Goal: Task Accomplishment & Management: Complete application form

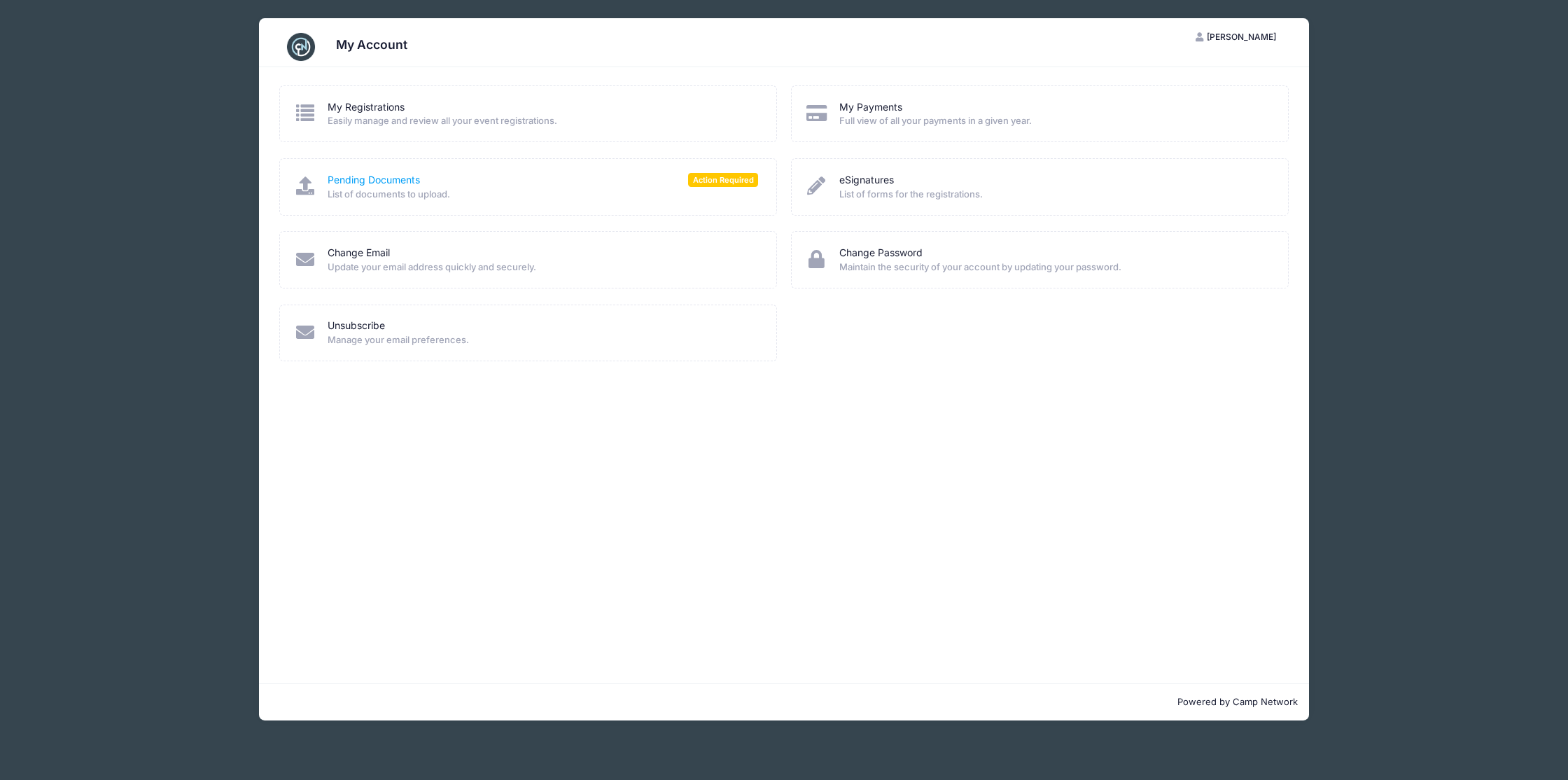
click at [400, 176] on link "Pending Documents" at bounding box center [374, 180] width 93 height 15
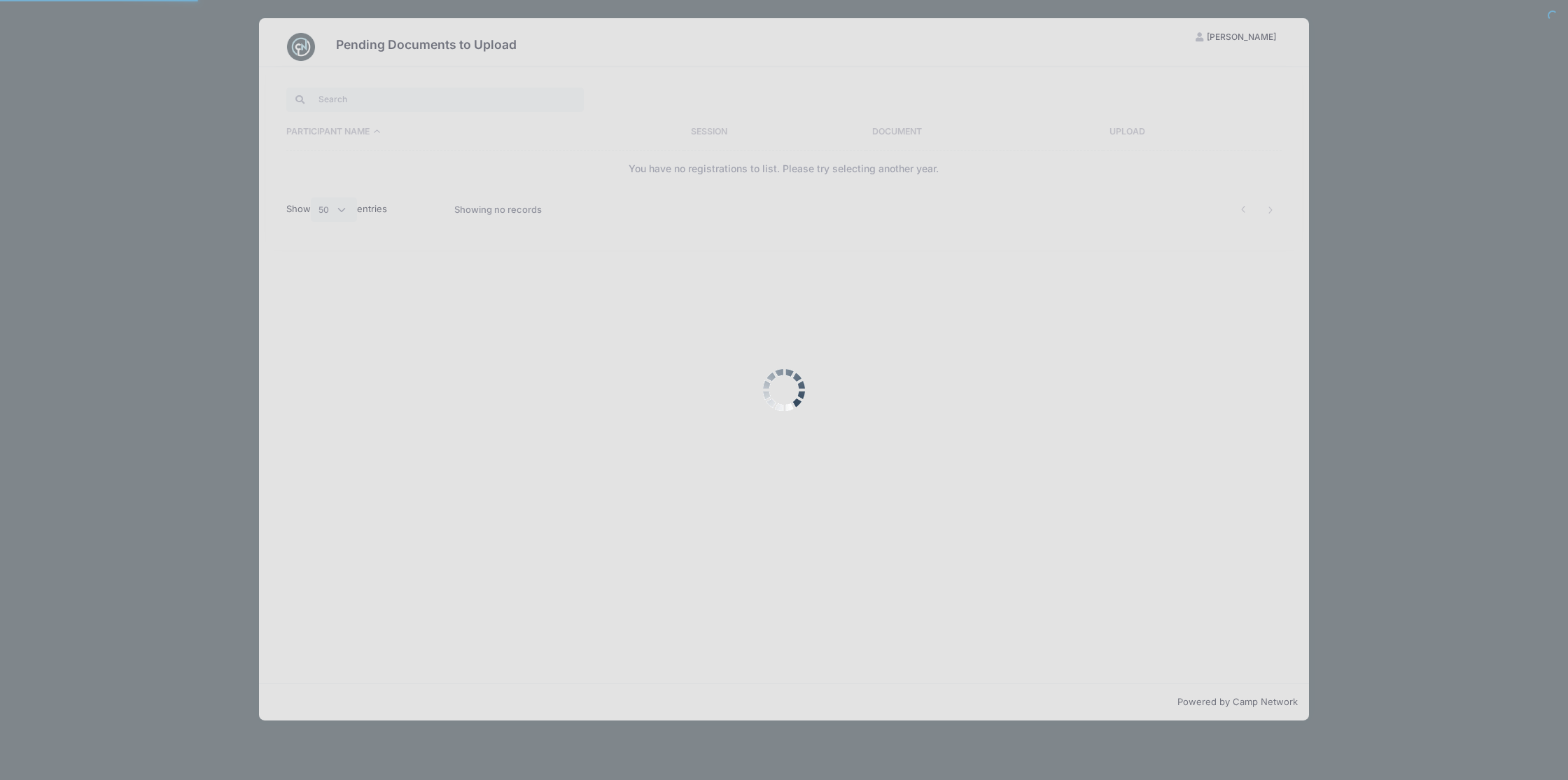
select select "50"
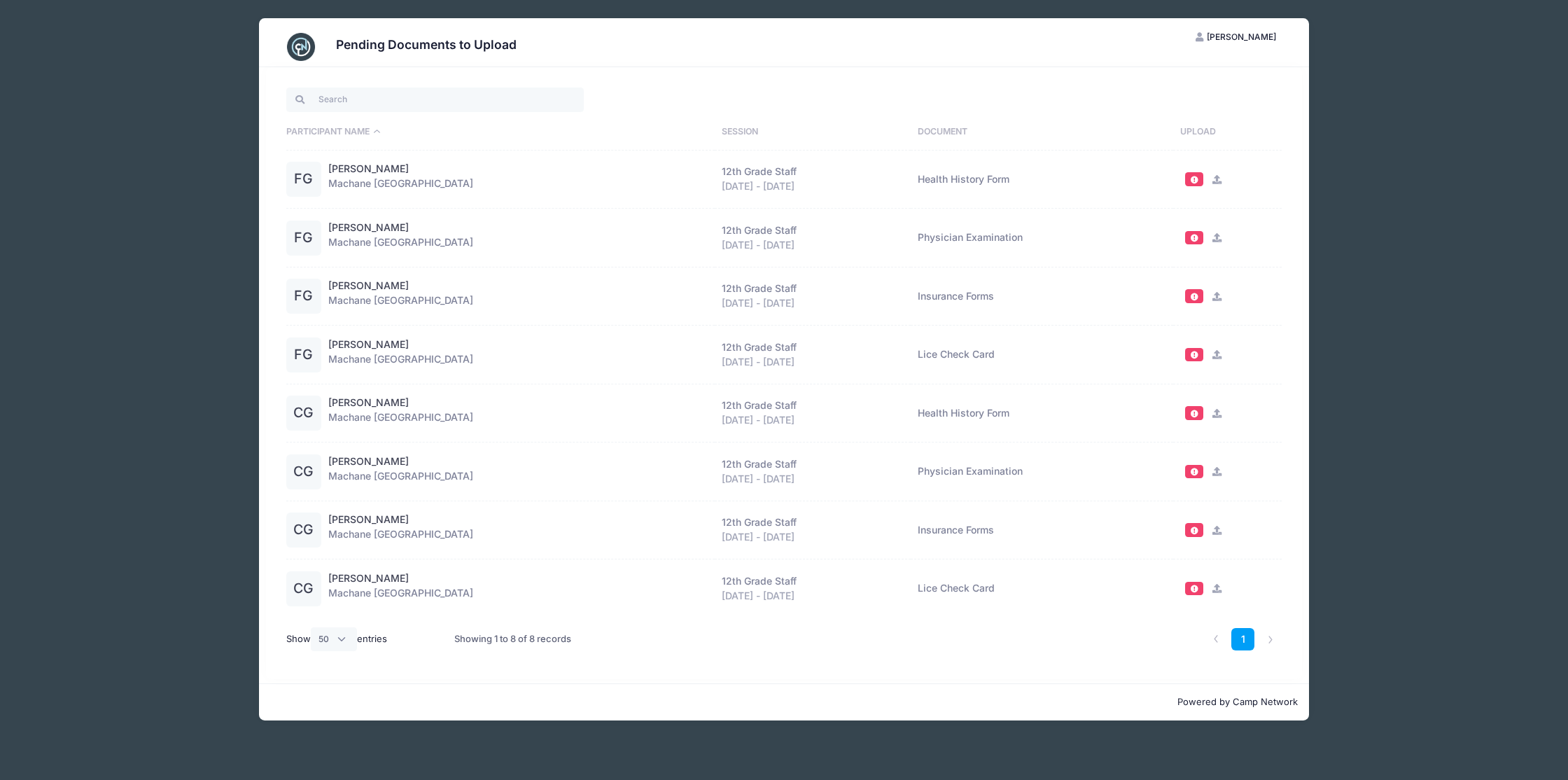
click at [977, 413] on td "Health History Form" at bounding box center [1043, 413] width 263 height 59
click at [1213, 413] on icon at bounding box center [1216, 413] width 11 height 9
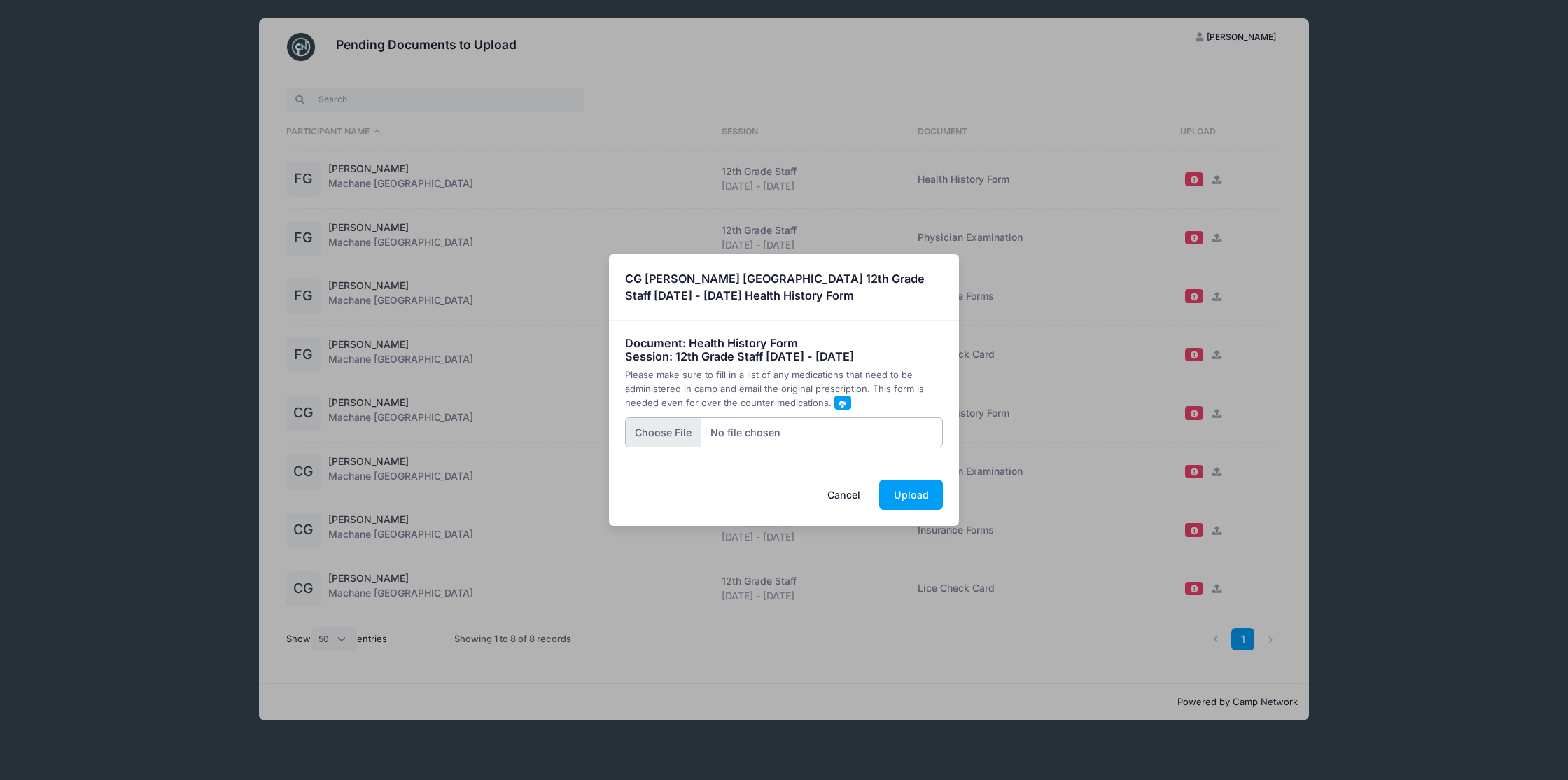
click at [669, 433] on input "file" at bounding box center [784, 432] width 319 height 30
type input "C:\fakepath\charnie_Page_1.jpg"
click at [914, 496] on button "Upload" at bounding box center [910, 494] width 63 height 30
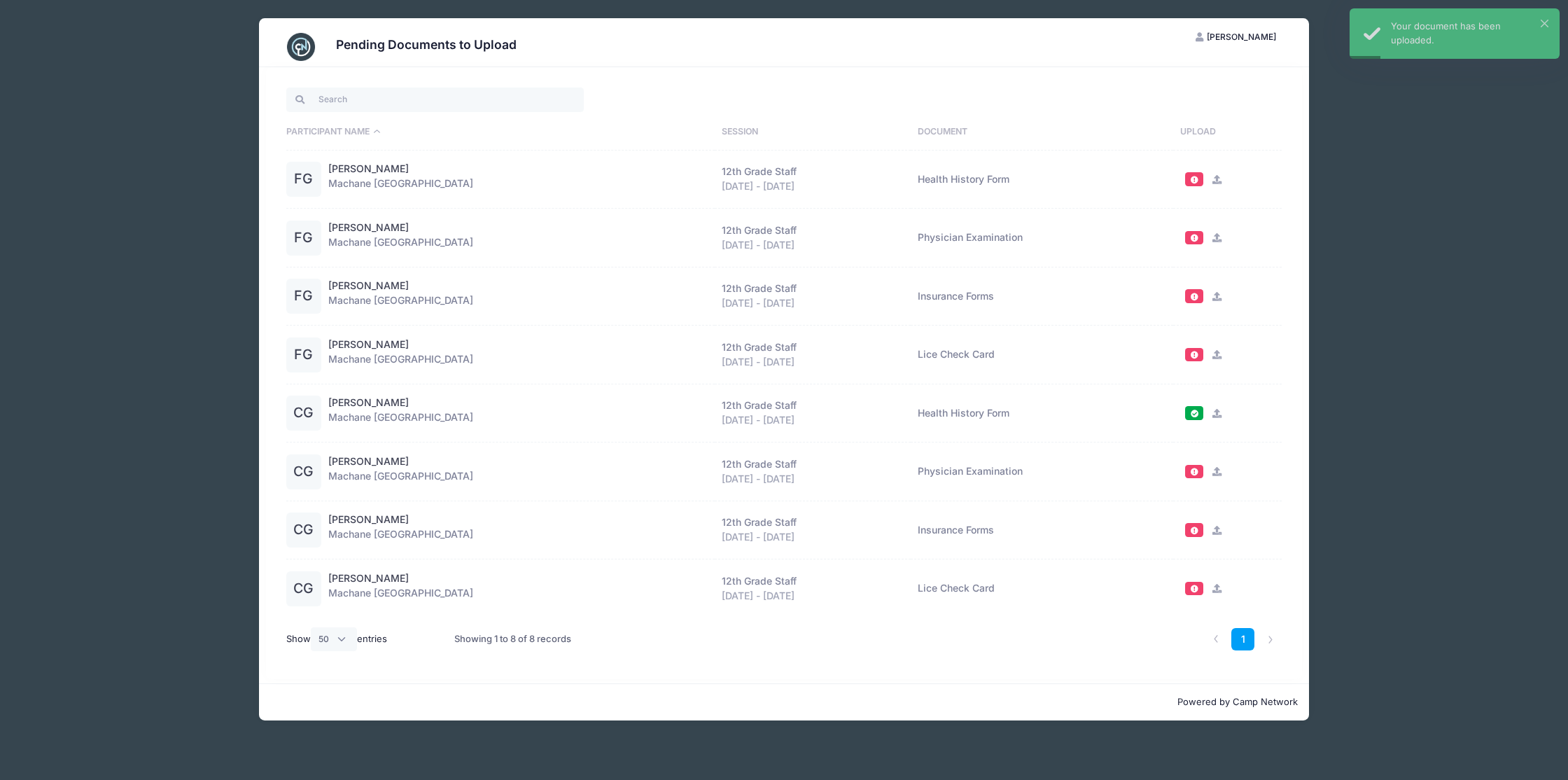
click at [346, 477] on div "Charnie Gluck Machane Racket Lake 12th Grade Staff Aug 14 - Aug 28, 2025 Physic…" at bounding box center [518, 472] width 380 height 35
click at [1408, 560] on div "Pending Documents to Upload SG Shloimy Gluck My Account Logout Participant Name…" at bounding box center [784, 369] width 1260 height 739
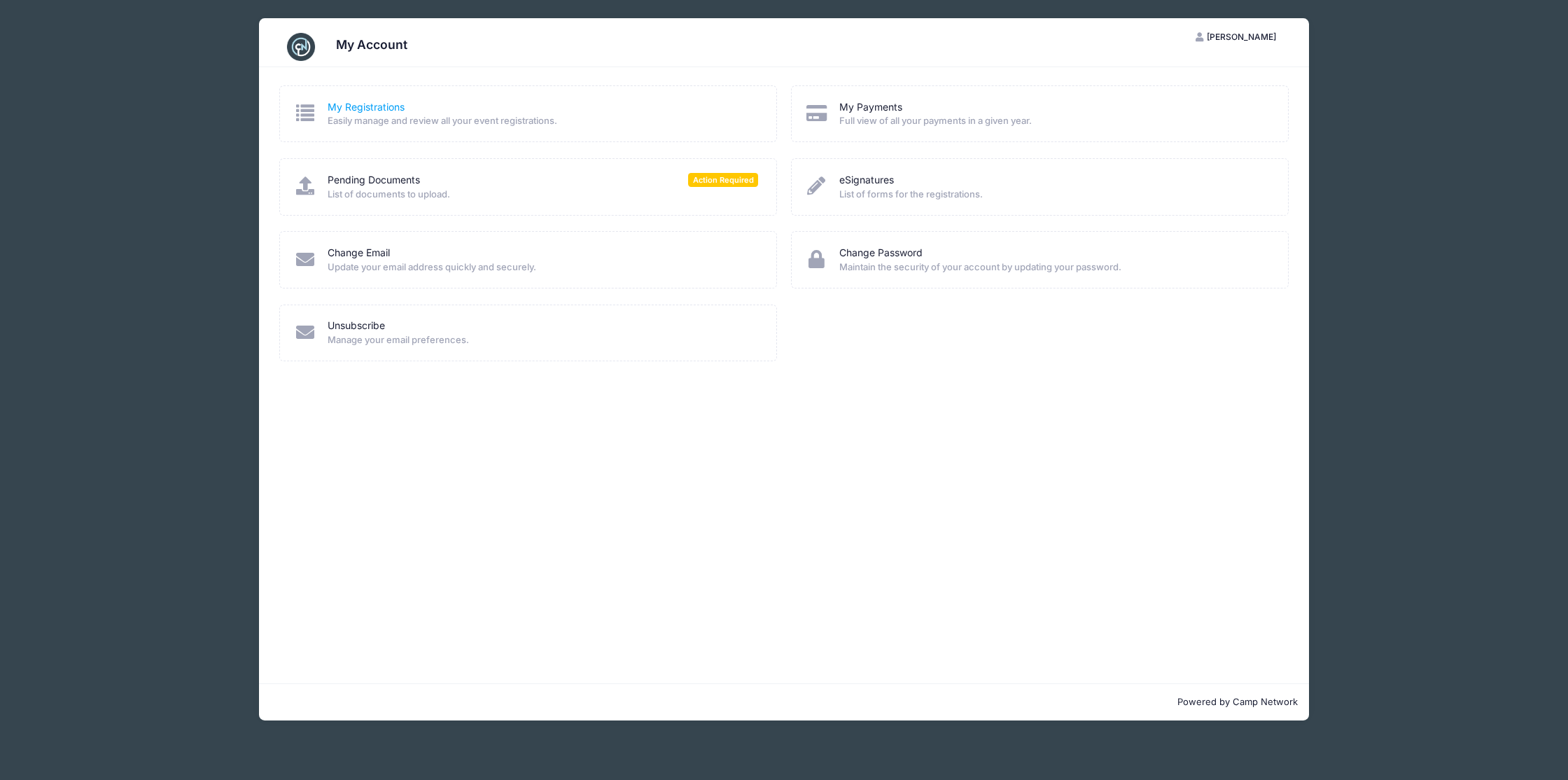
click at [383, 108] on link "My Registrations" at bounding box center [367, 107] width 77 height 15
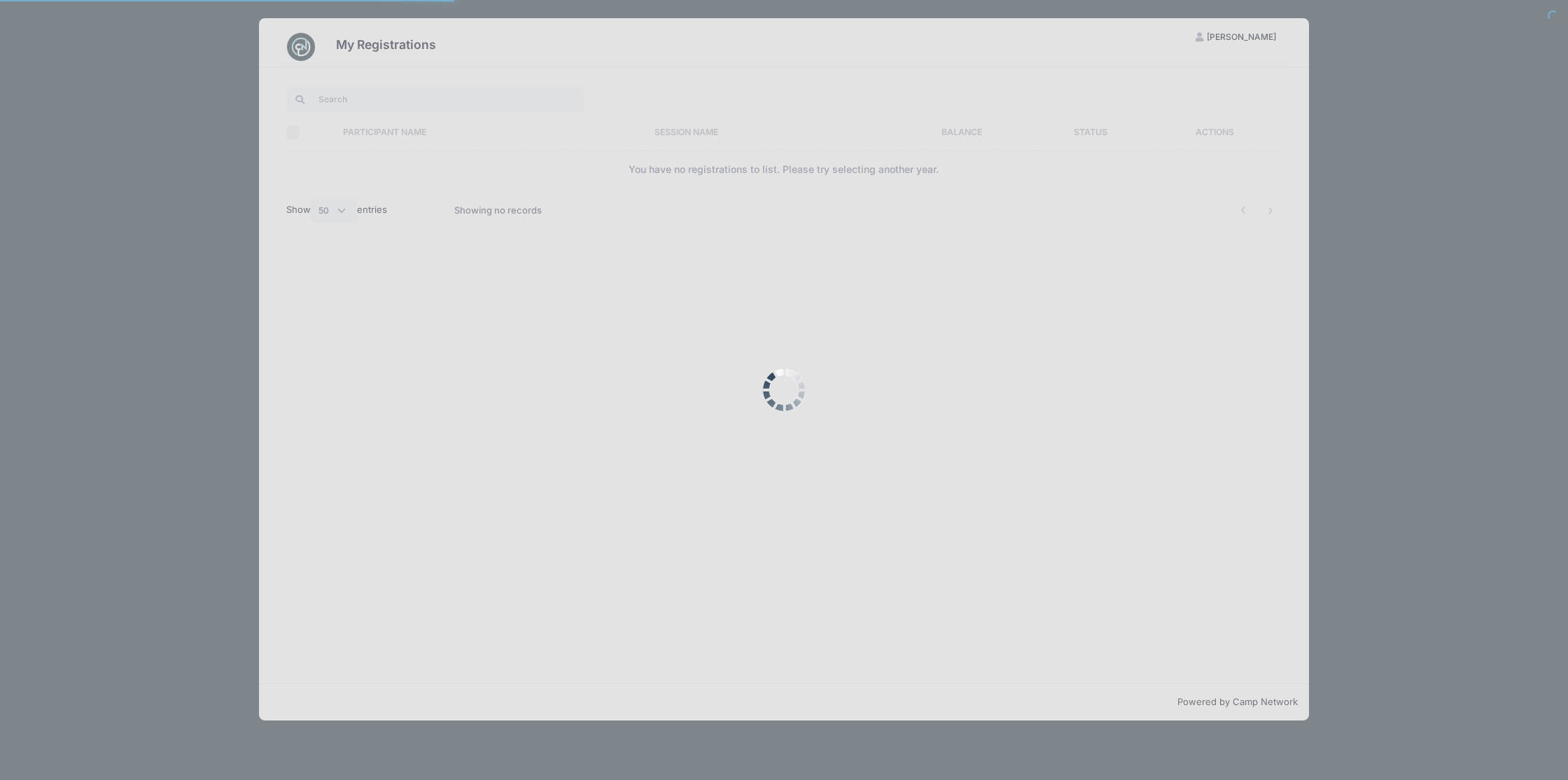
select select "50"
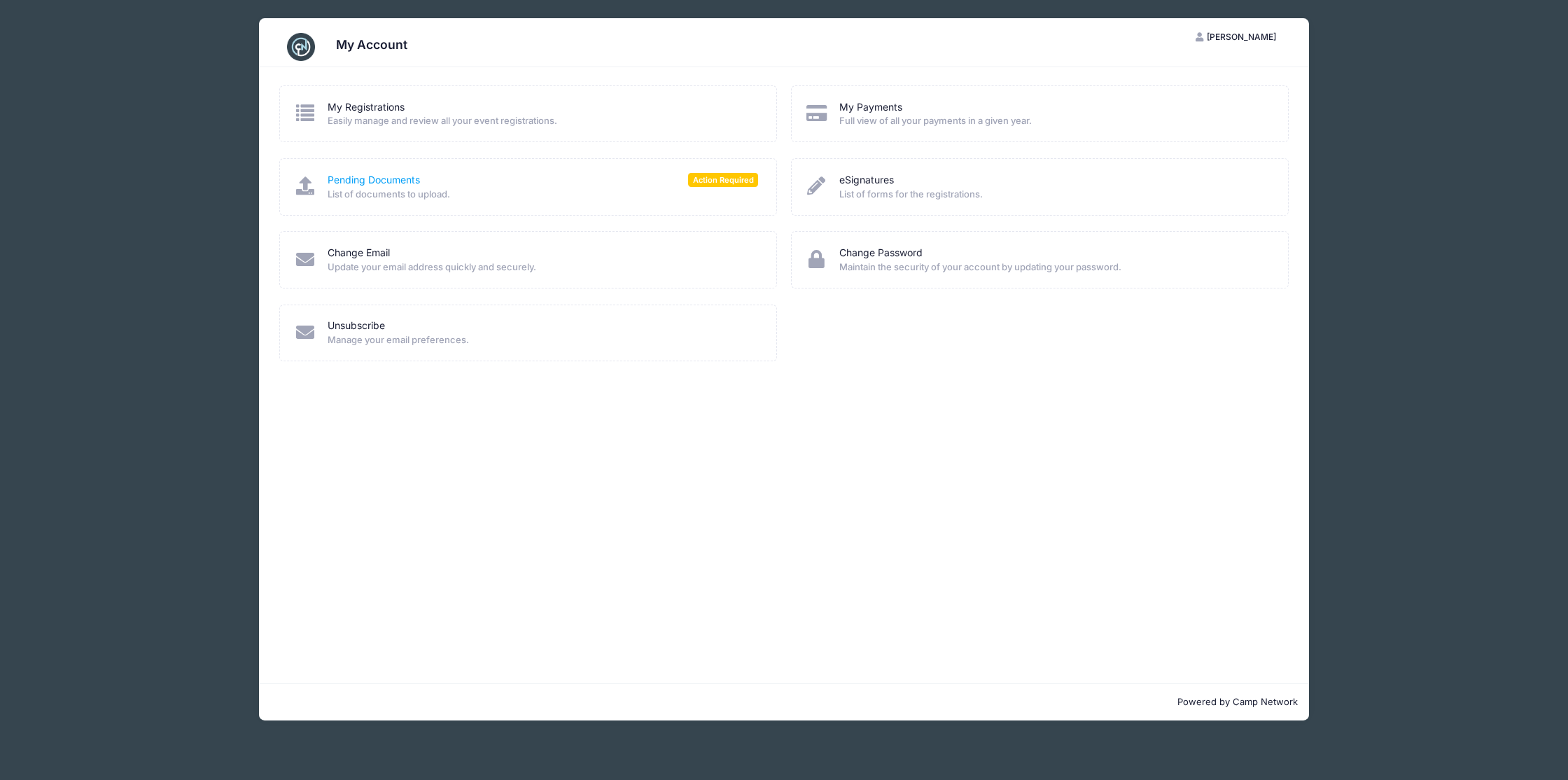
click at [370, 173] on link "Pending Documents" at bounding box center [374, 180] width 93 height 15
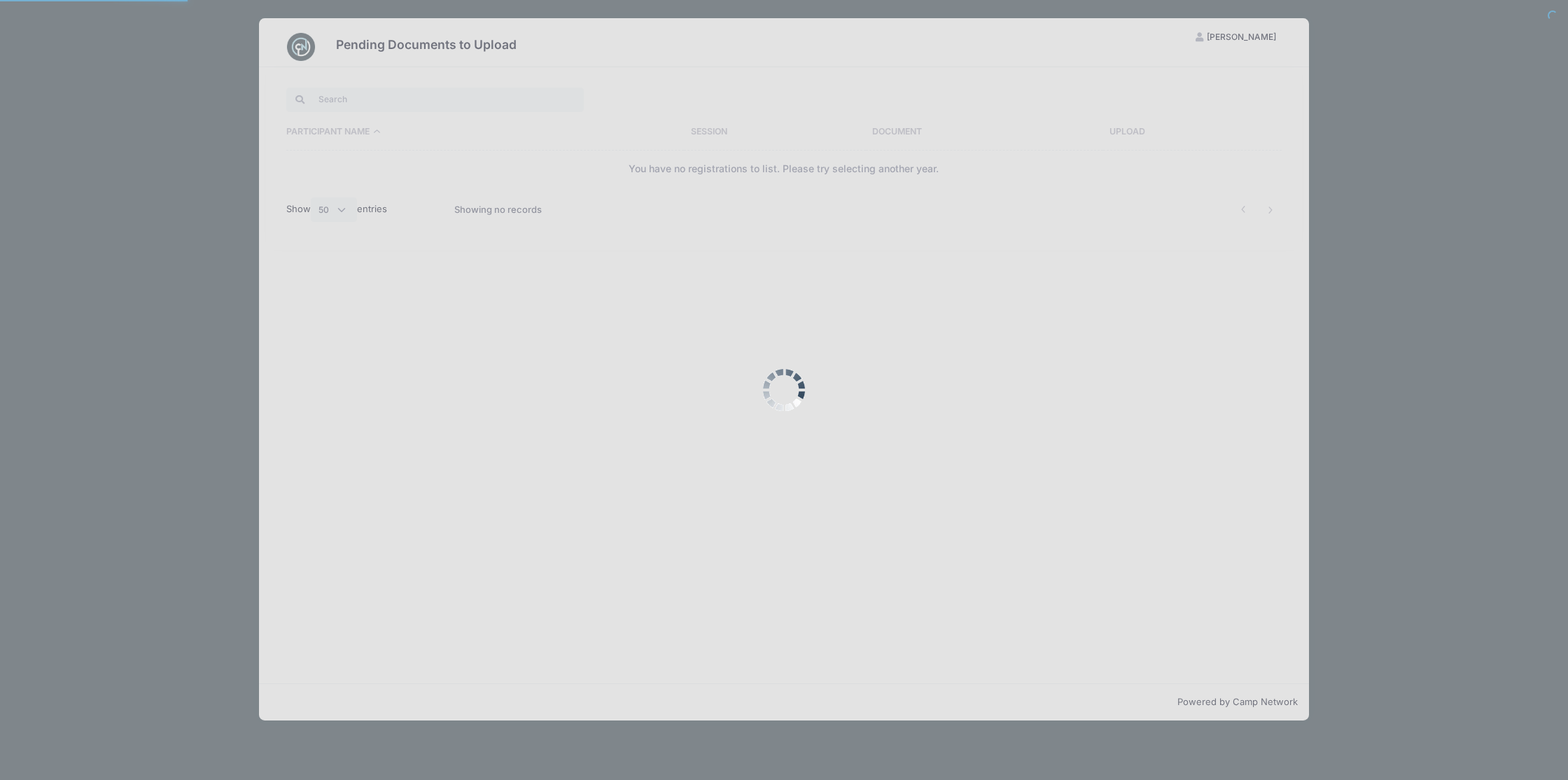
select select "50"
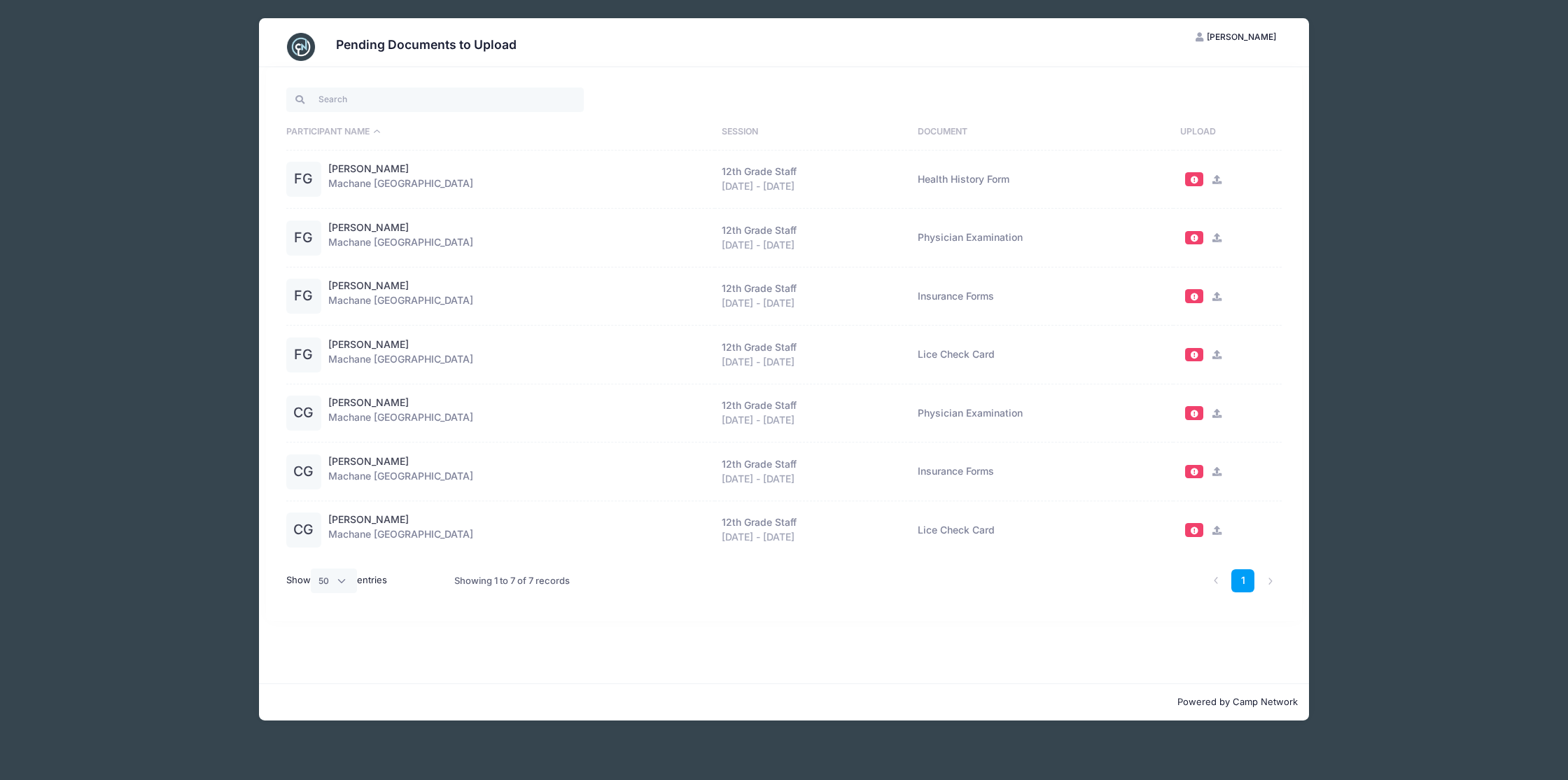
click at [1194, 413] on span at bounding box center [1194, 413] width 10 height 7
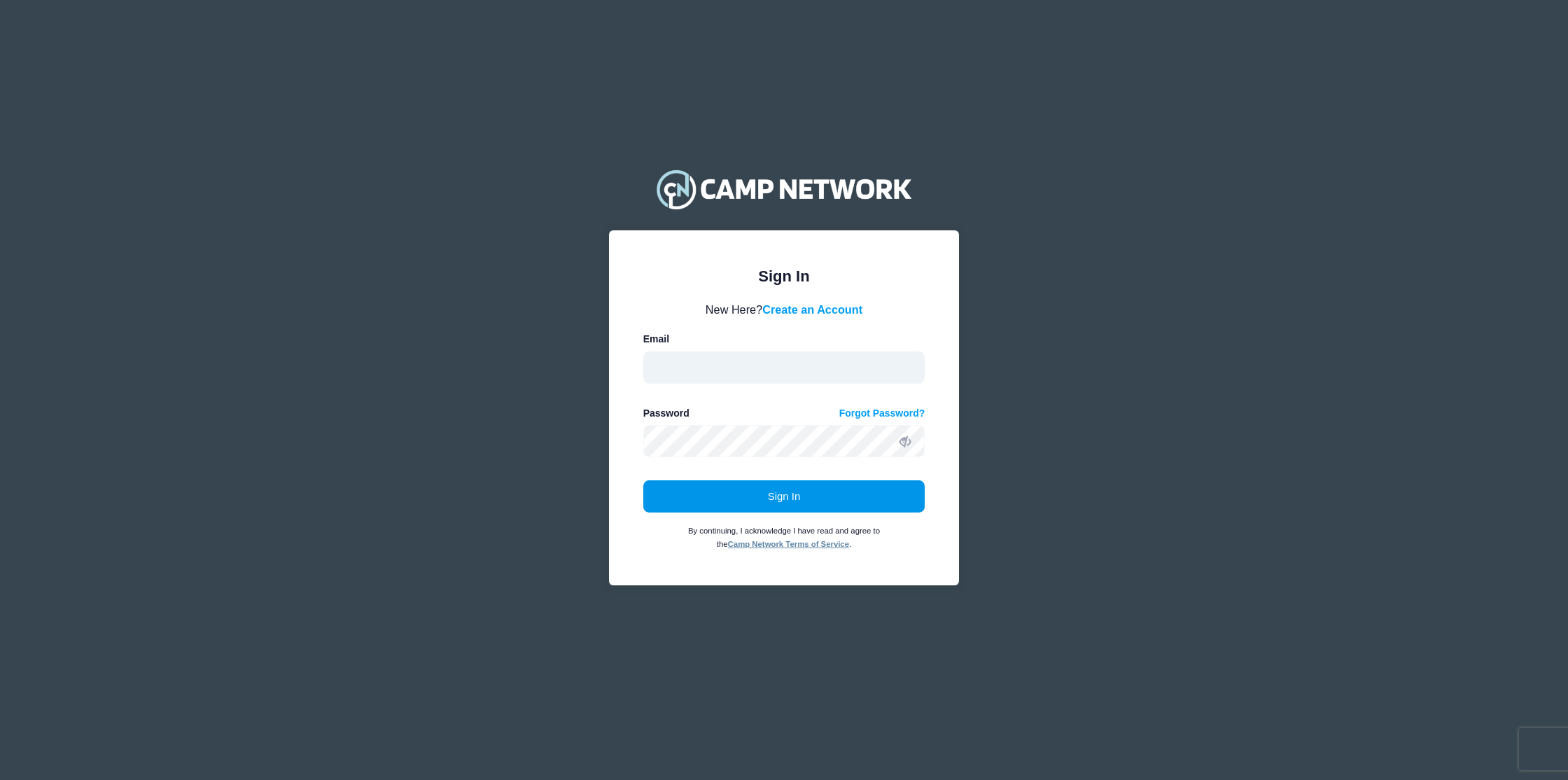
type input "sgluckny@gmail.com"
click at [799, 503] on button "Sign In" at bounding box center [784, 496] width 282 height 32
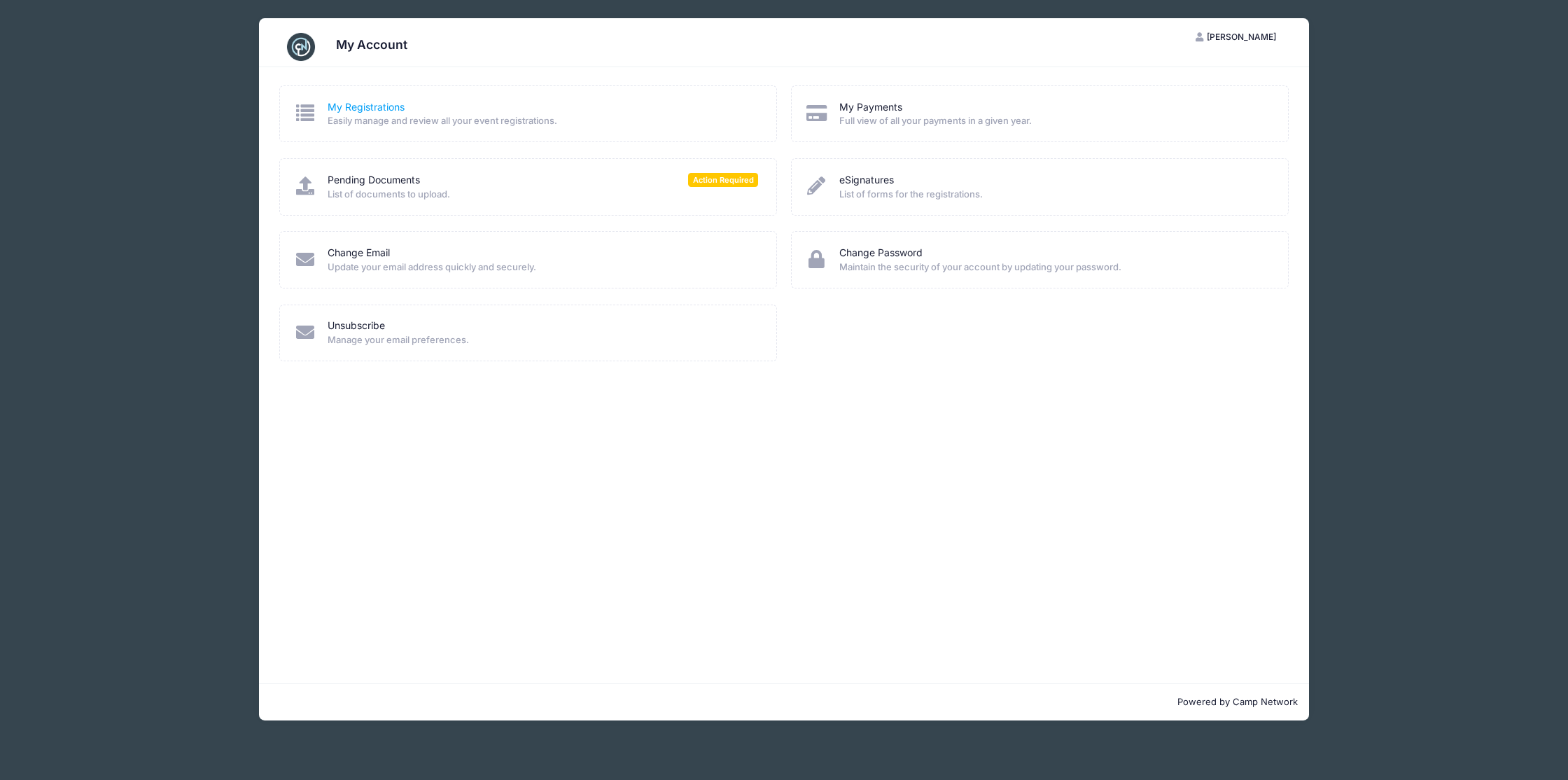
click at [375, 109] on link "My Registrations" at bounding box center [367, 107] width 77 height 15
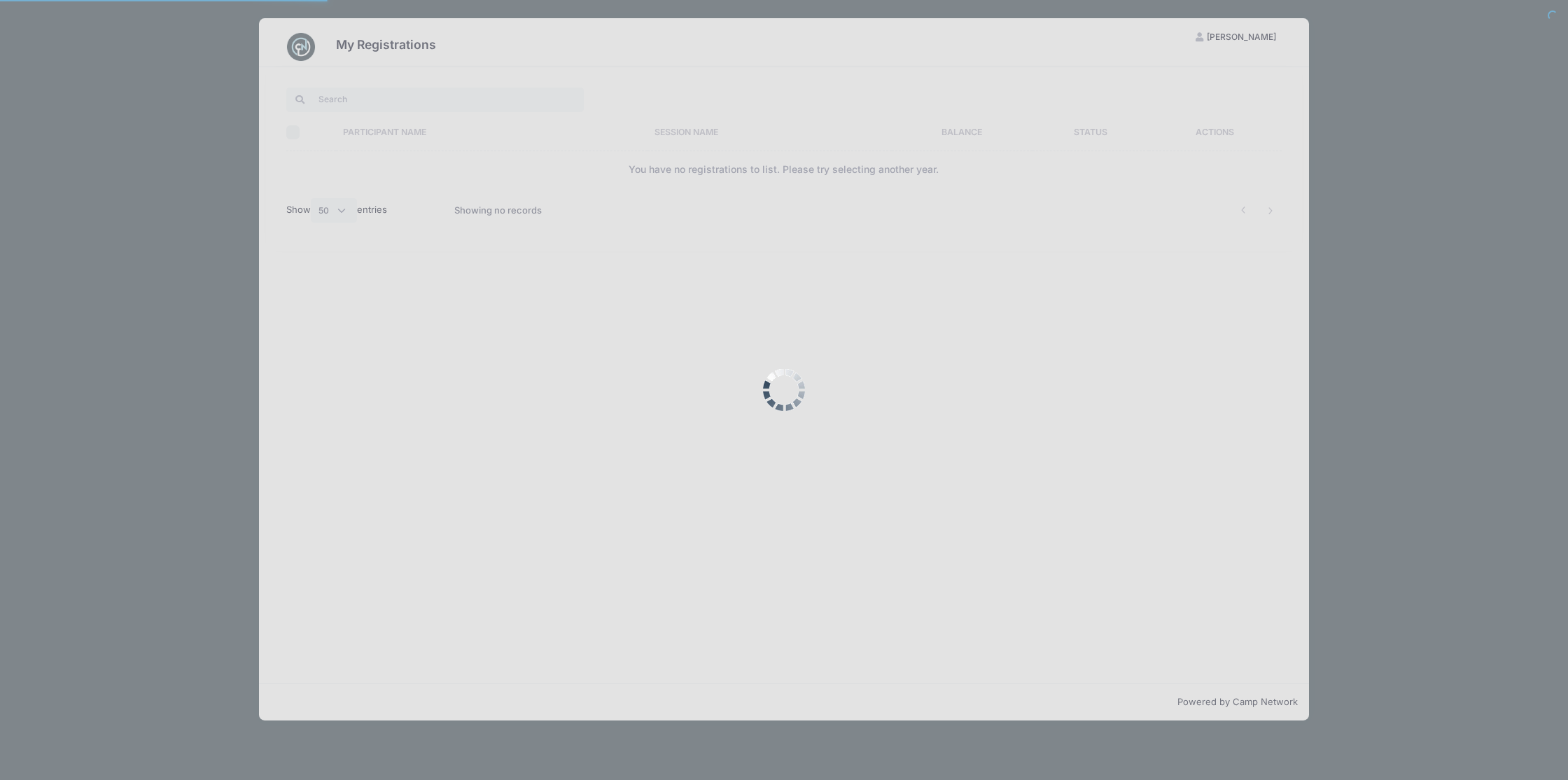
select select "50"
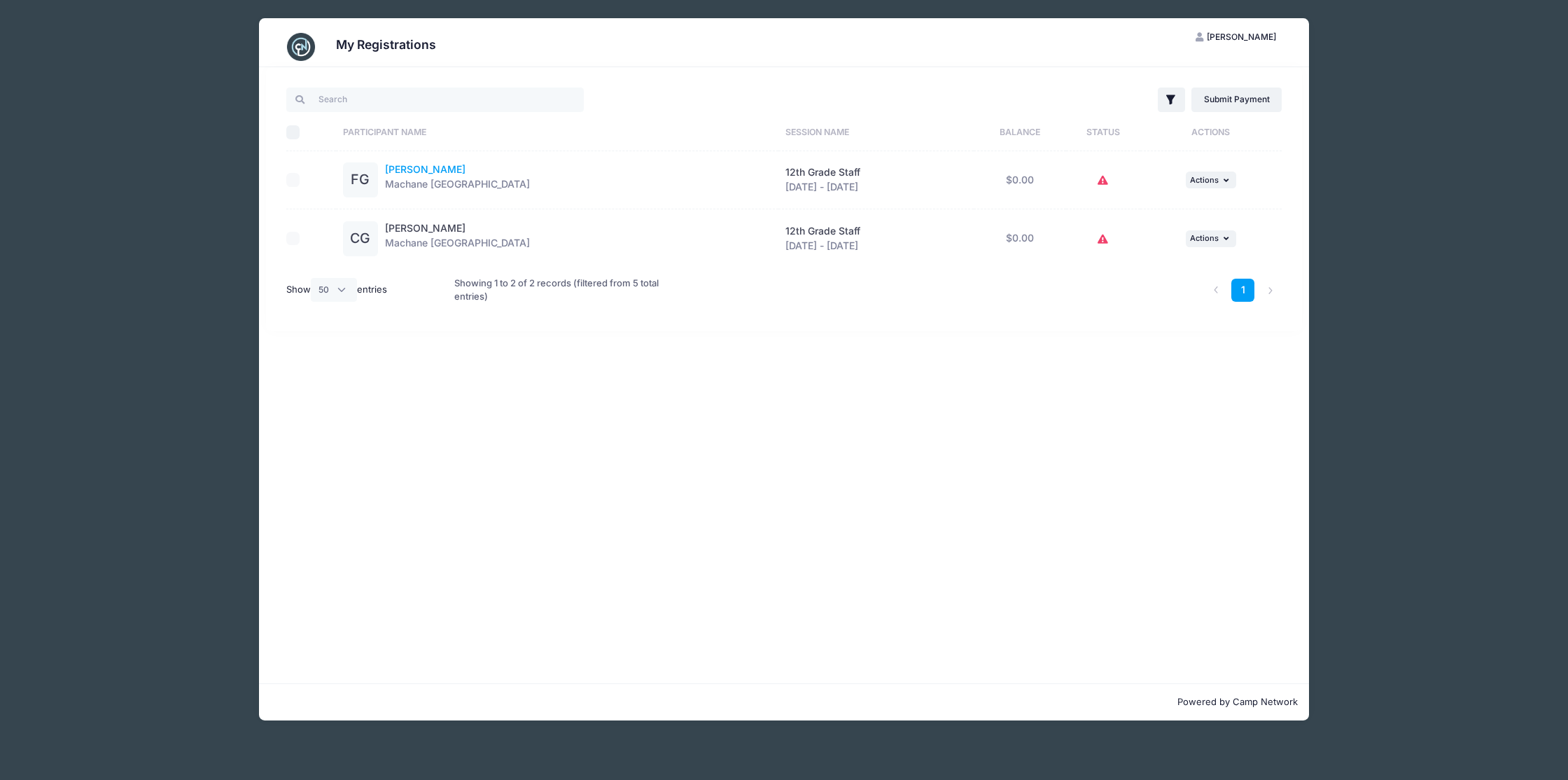
click at [413, 174] on link "[PERSON_NAME]" at bounding box center [425, 169] width 81 height 12
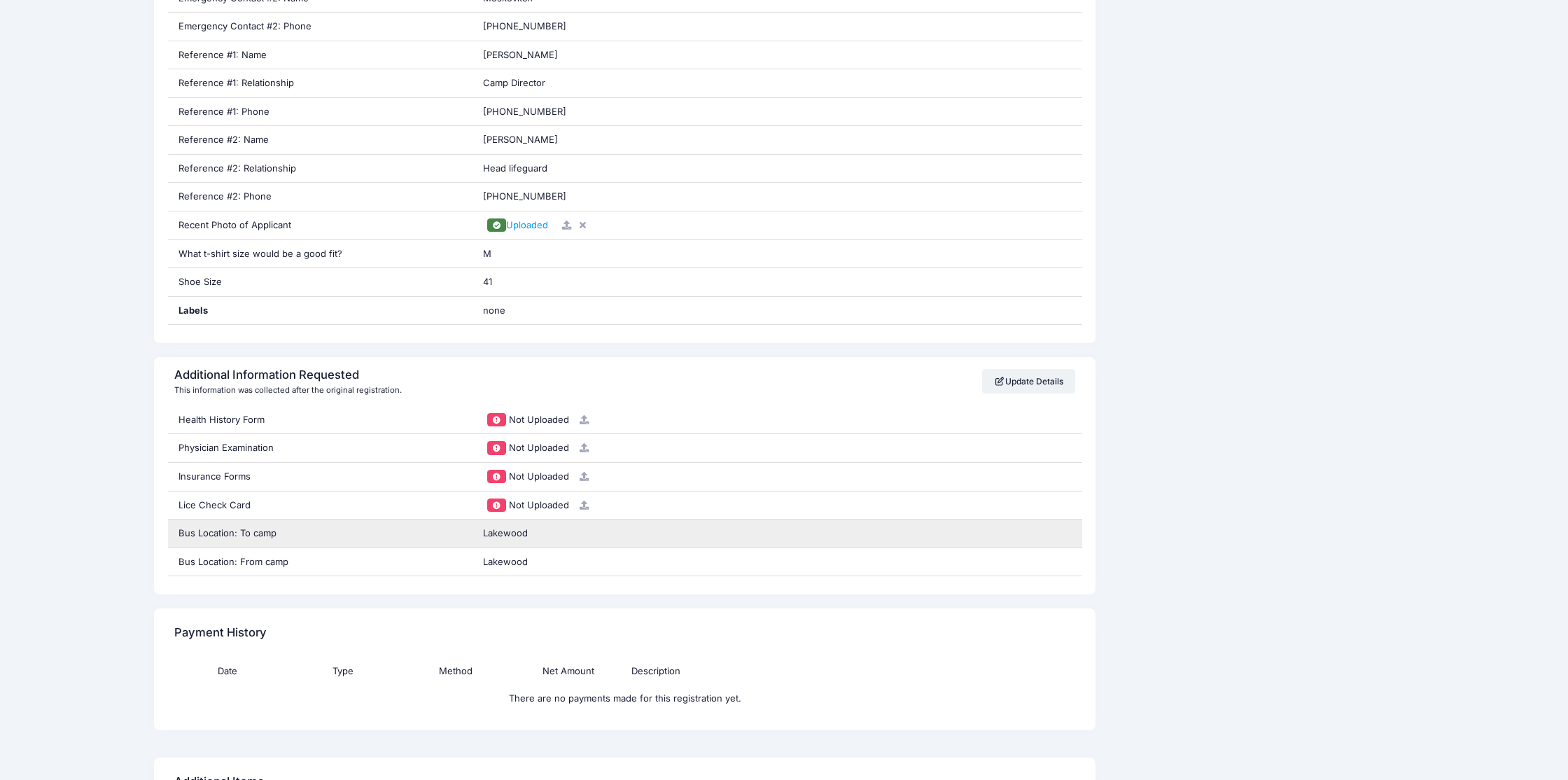
scroll to position [973, 0]
click at [489, 547] on div "Lakewood" at bounding box center [777, 537] width 610 height 28
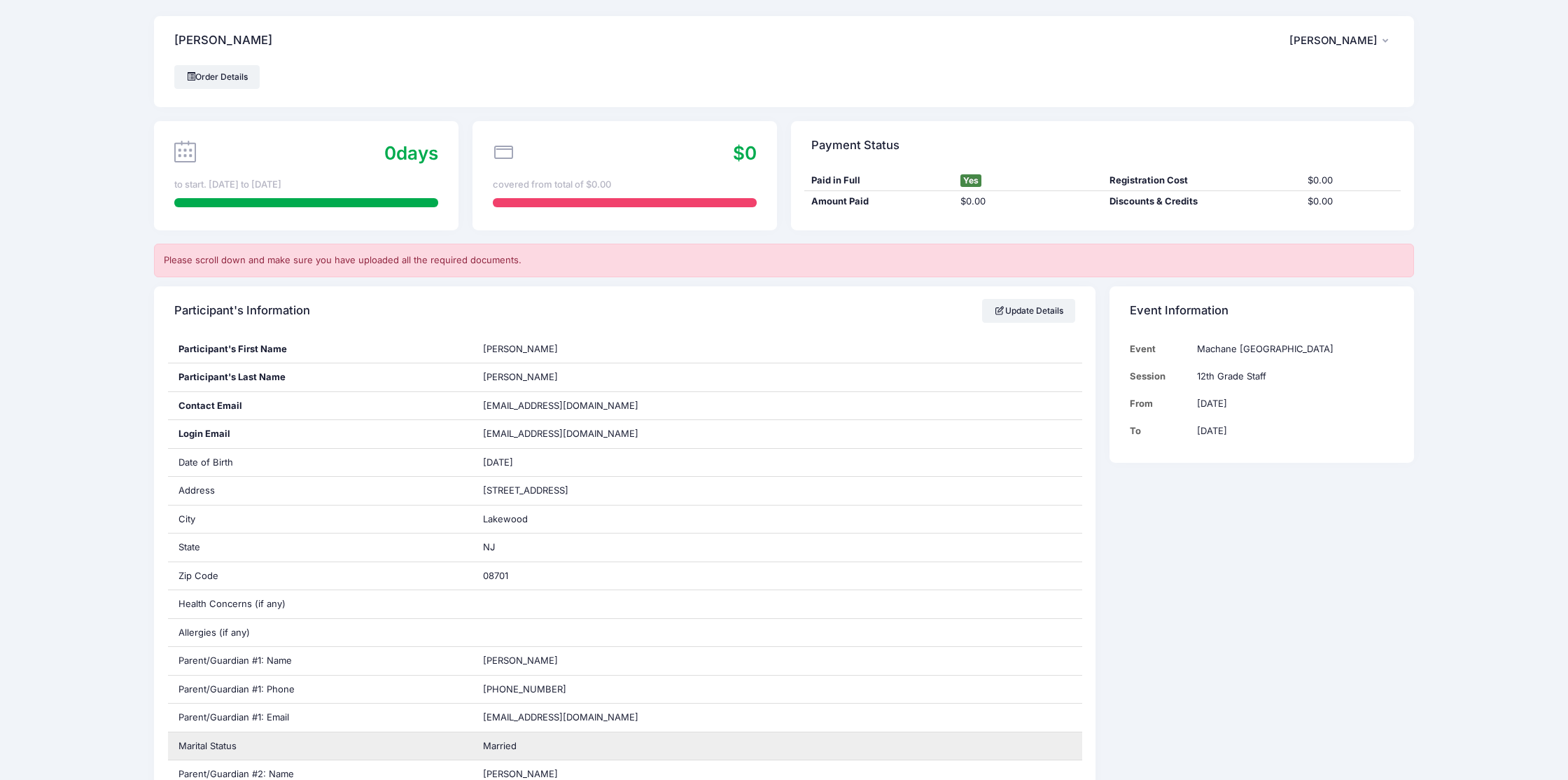
scroll to position [0, 0]
